Goal: Communication & Community: Answer question/provide support

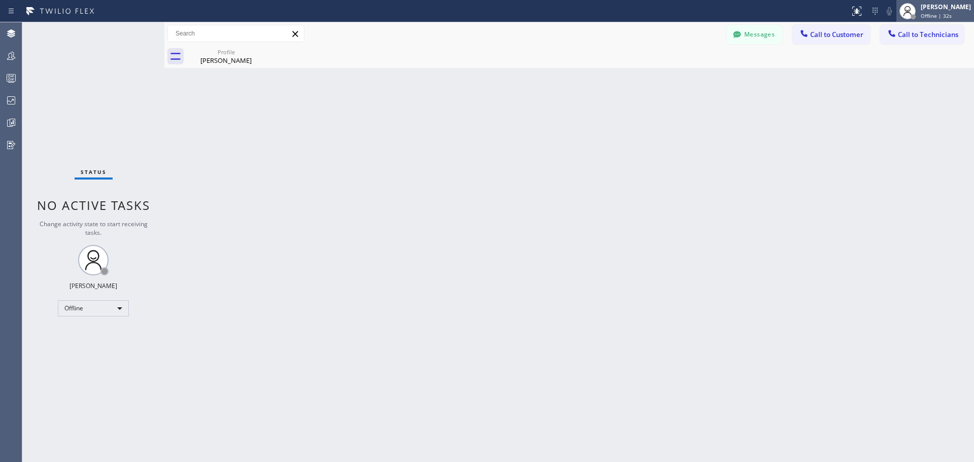
click at [946, 4] on div "[PERSON_NAME]" at bounding box center [945, 7] width 50 height 9
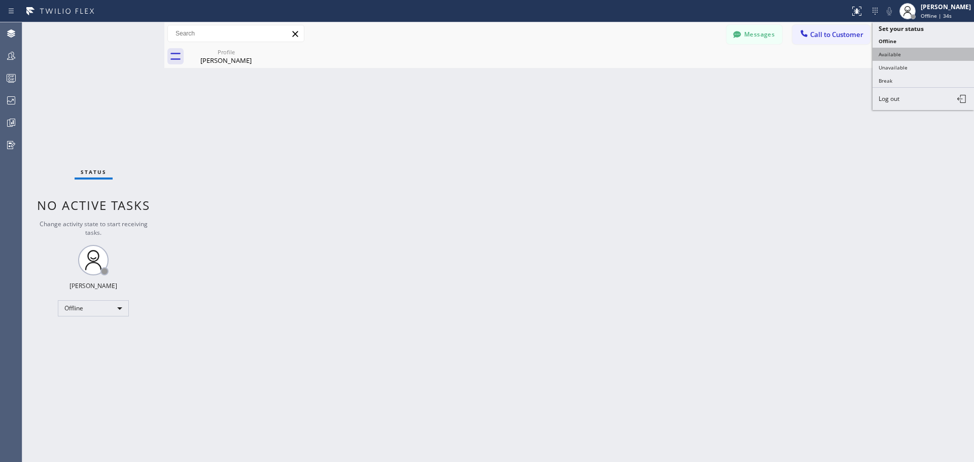
click at [921, 52] on button "Available" at bounding box center [922, 54] width 101 height 13
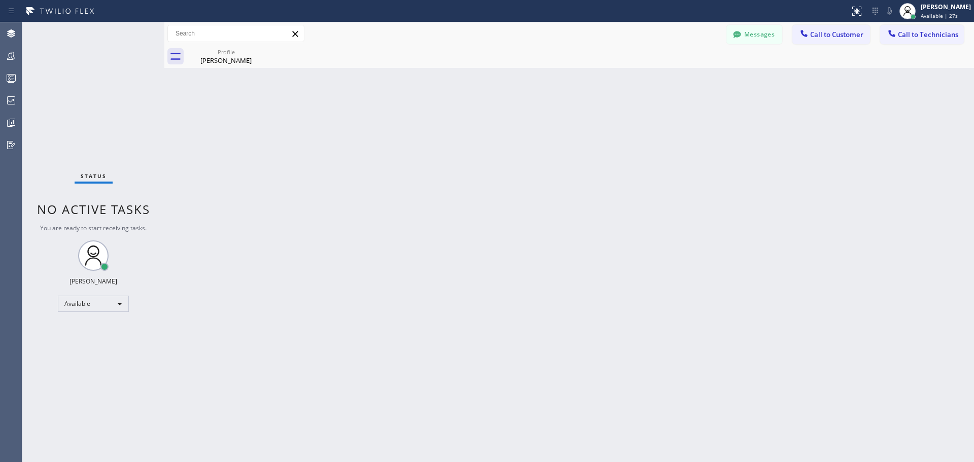
drag, startPoint x: 257, startPoint y: 52, endPoint x: 12, endPoint y: 211, distance: 292.2
click at [0, 0] on icon at bounding box center [0, 0] width 0 height 0
click at [858, 32] on span "Call to Customer" at bounding box center [836, 34] width 53 height 9
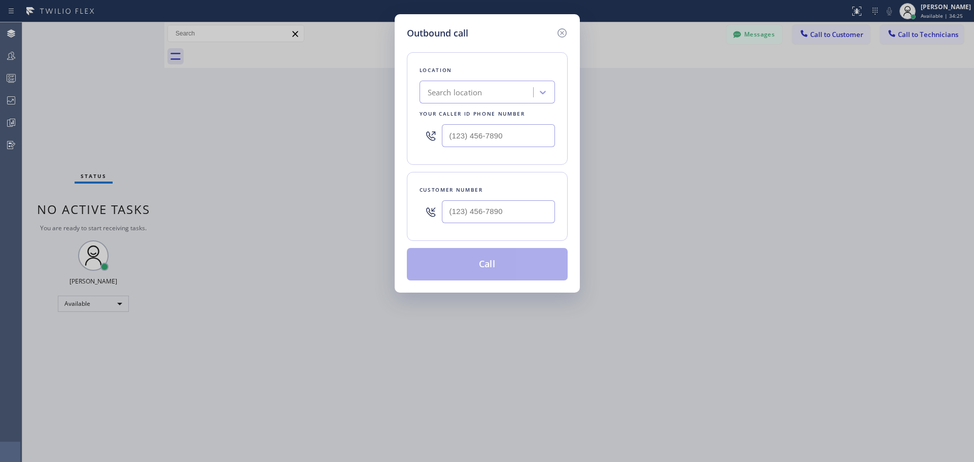
click at [479, 94] on div "Search location" at bounding box center [455, 93] width 55 height 12
type input "CSM"
click at [491, 115] on div "Home Alliance CSM" at bounding box center [486, 113] width 135 height 18
type input "[PHONE_NUMBER]"
click at [476, 207] on input "(___) ___-____" at bounding box center [498, 211] width 113 height 23
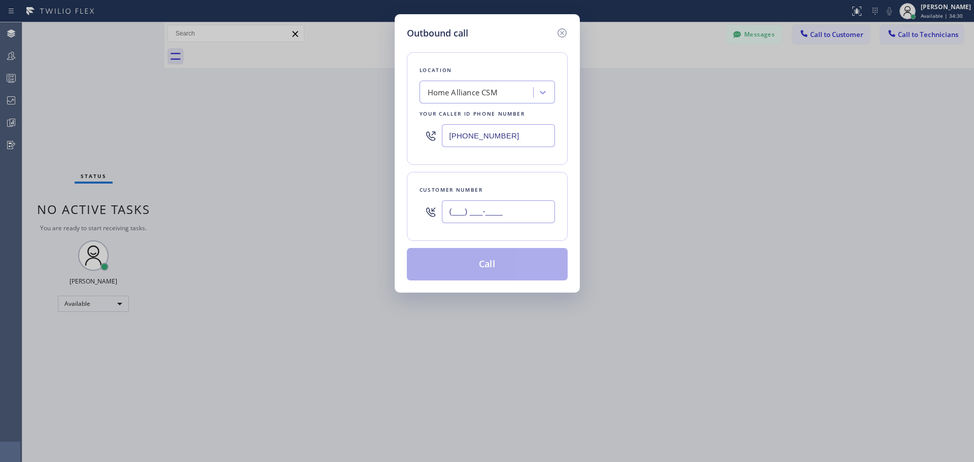
paste input "929) 354-4781"
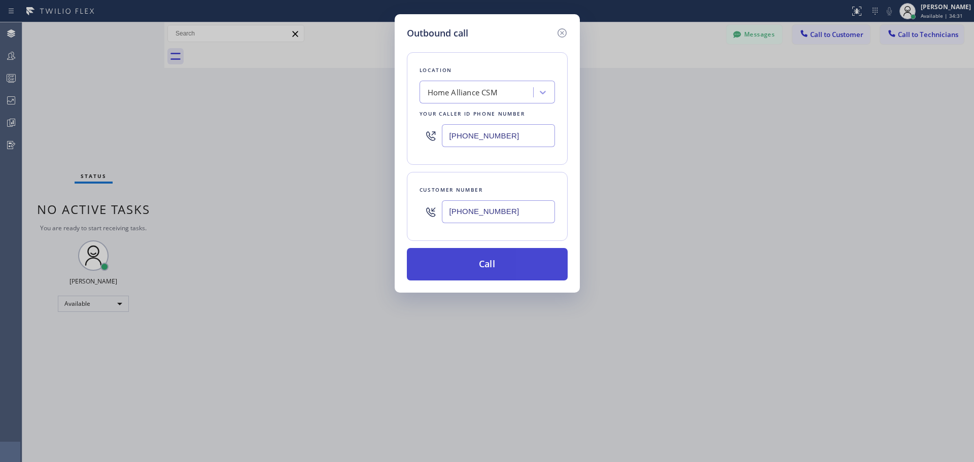
type input "[PHONE_NUMBER]"
click at [474, 263] on button "Call" at bounding box center [487, 264] width 161 height 32
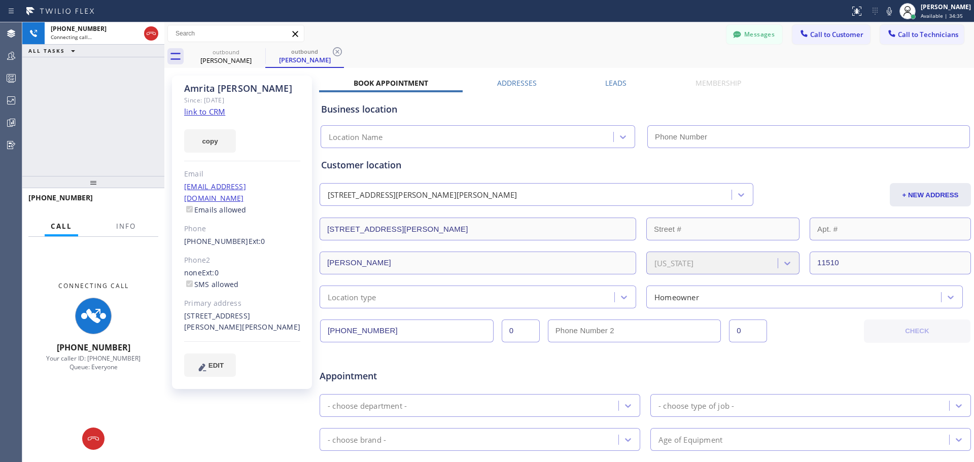
type input "[PHONE_NUMBER]"
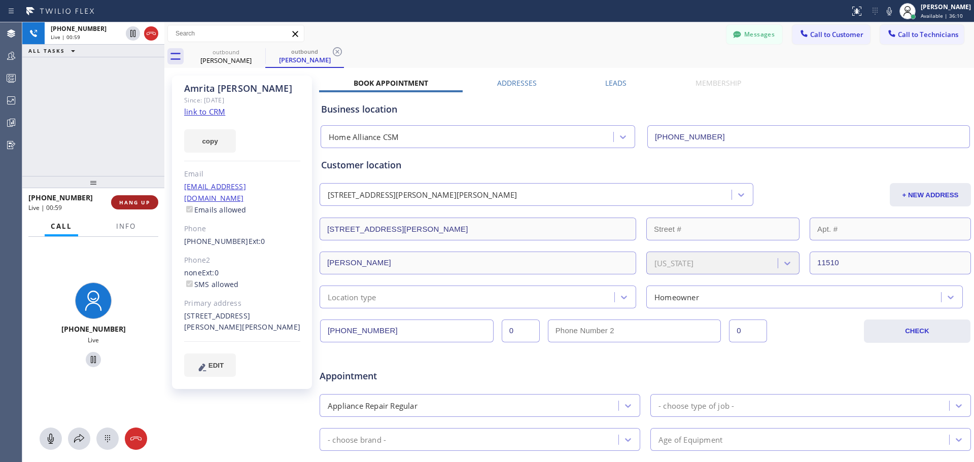
click at [147, 203] on span "HANG UP" at bounding box center [134, 202] width 31 height 7
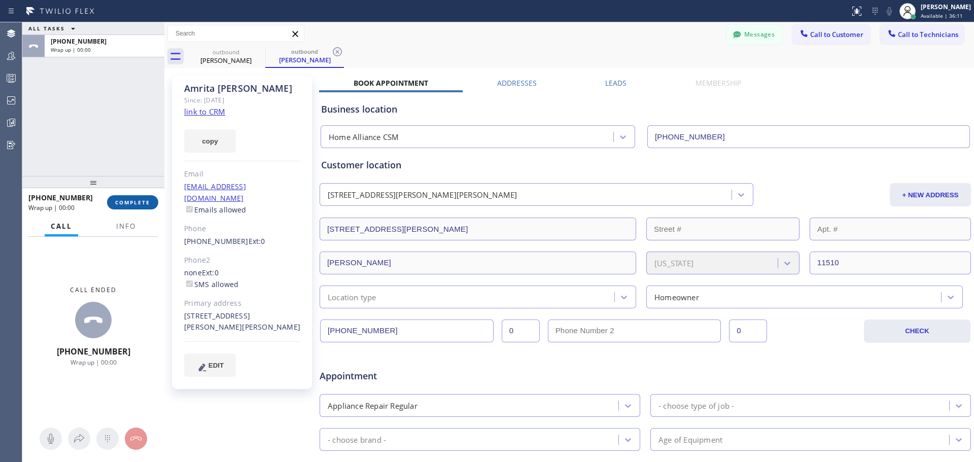
click at [147, 203] on span "COMPLETE" at bounding box center [132, 202] width 35 height 7
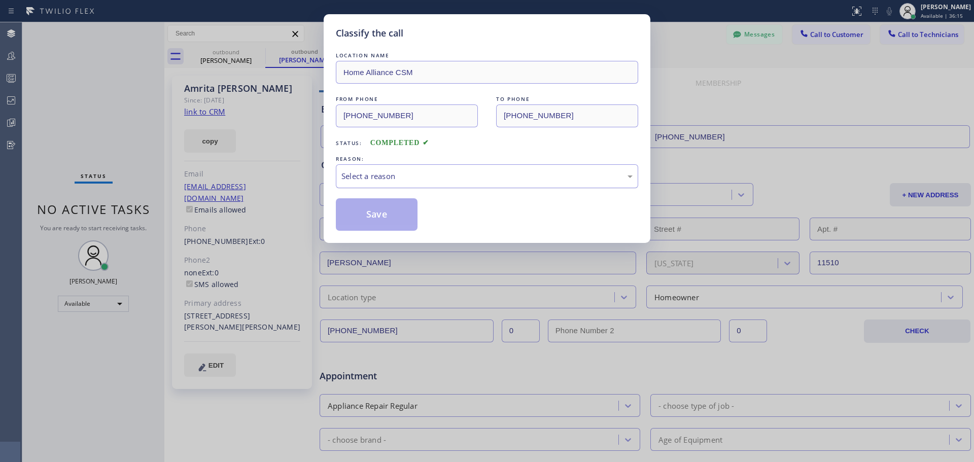
click at [490, 174] on div "Select a reason" at bounding box center [486, 176] width 291 height 12
click at [377, 209] on button "Save" at bounding box center [377, 214] width 82 height 32
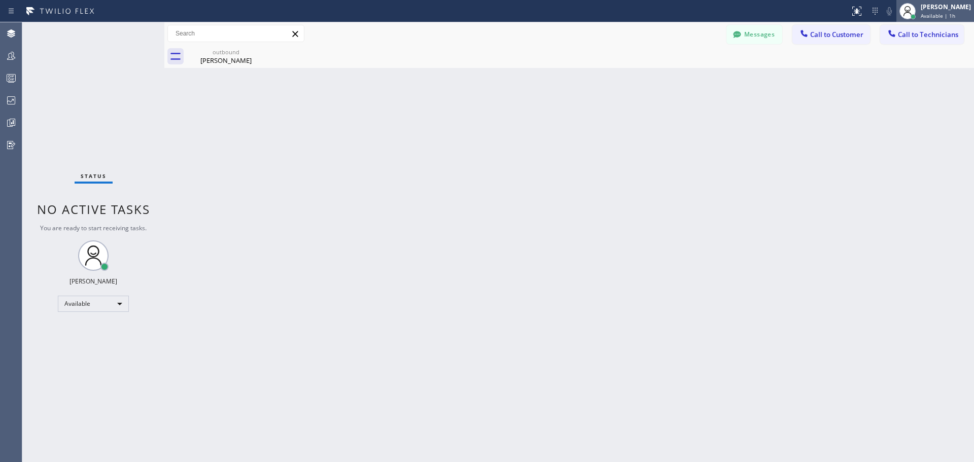
click at [943, 11] on div "[PERSON_NAME]" at bounding box center [945, 7] width 50 height 9
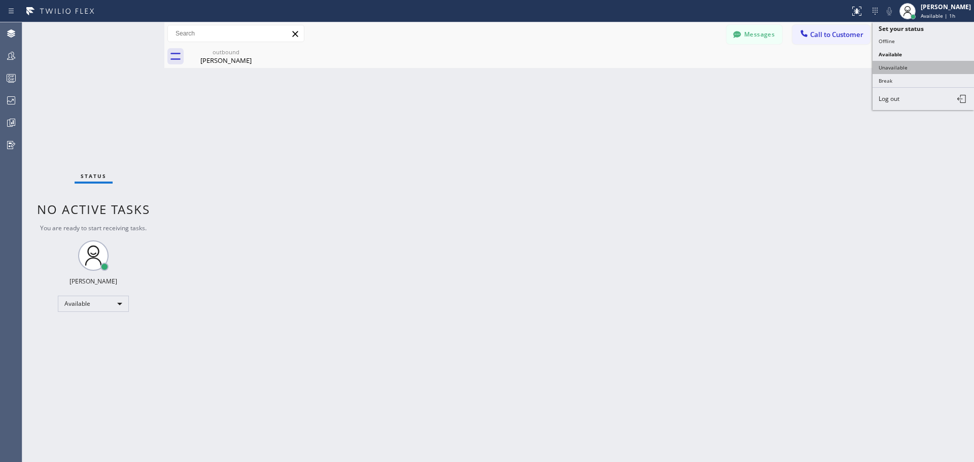
click at [928, 63] on button "Unavailable" at bounding box center [922, 67] width 101 height 13
